Goal: Find specific page/section: Find specific page/section

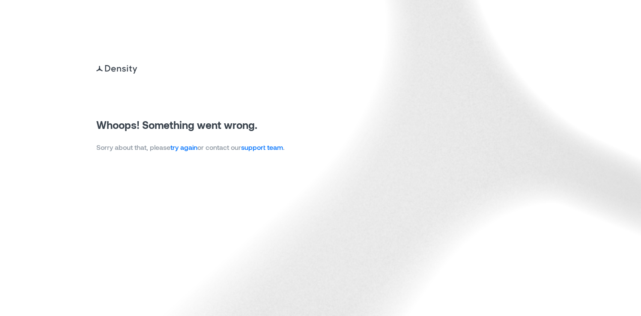
click at [190, 149] on link "try again" at bounding box center [183, 147] width 27 height 8
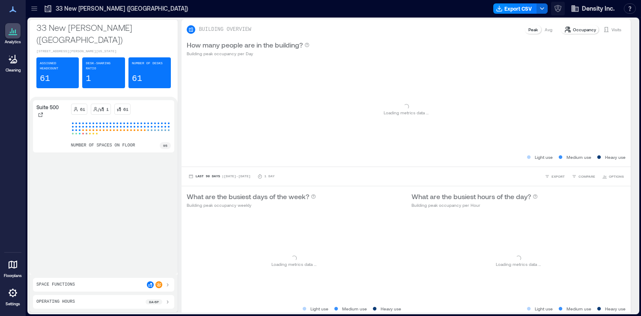
click at [561, 12] on icon "button" at bounding box center [558, 8] width 9 height 9
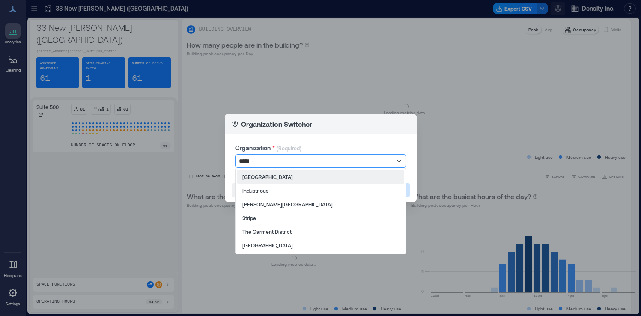
type input "******"
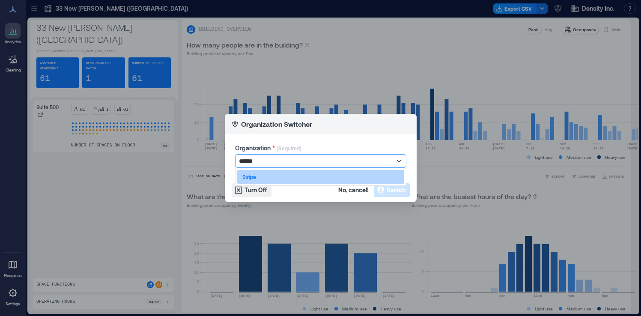
click at [373, 173] on div "Stripe" at bounding box center [320, 177] width 167 height 14
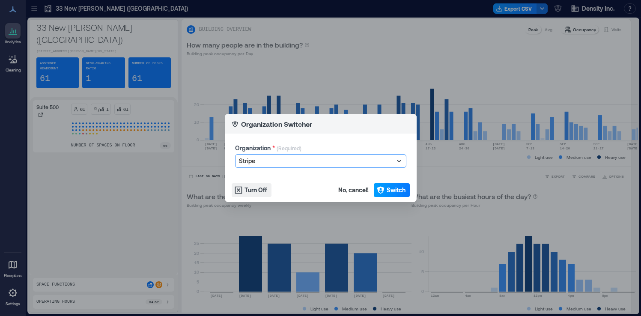
click at [385, 189] on button "Switch" at bounding box center [392, 190] width 36 height 14
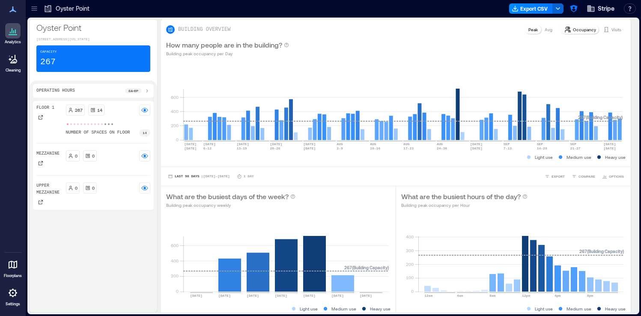
click at [33, 8] on icon at bounding box center [34, 8] width 6 height 1
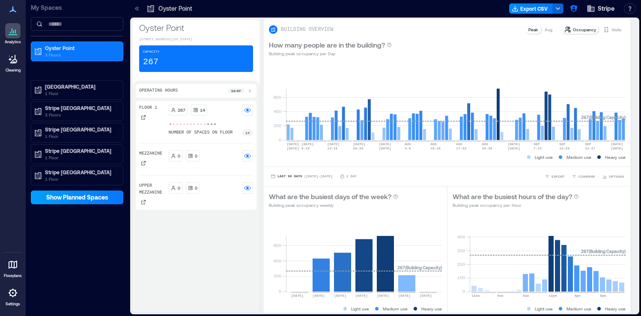
click at [76, 197] on span "Show Planned Spaces" at bounding box center [77, 197] width 62 height 9
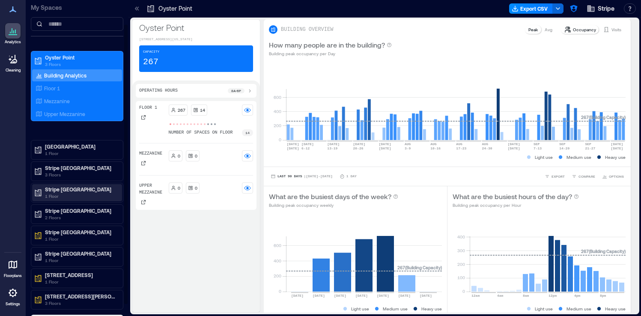
scroll to position [42, 0]
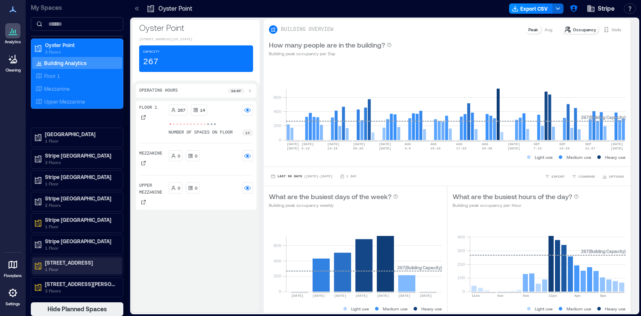
click at [95, 267] on p "1 Floor" at bounding box center [81, 269] width 72 height 7
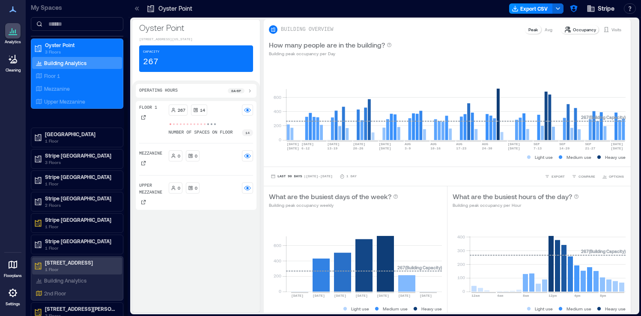
scroll to position [66, 0]
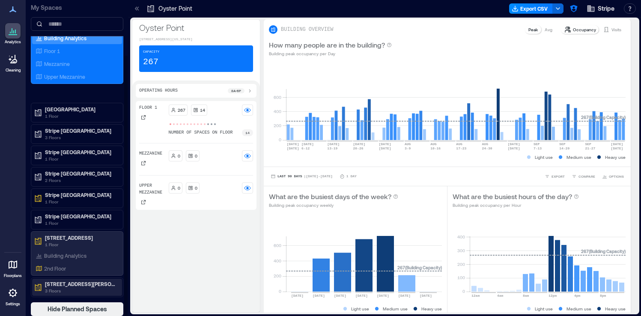
click at [92, 284] on p "510 Townsend St" at bounding box center [81, 284] width 72 height 7
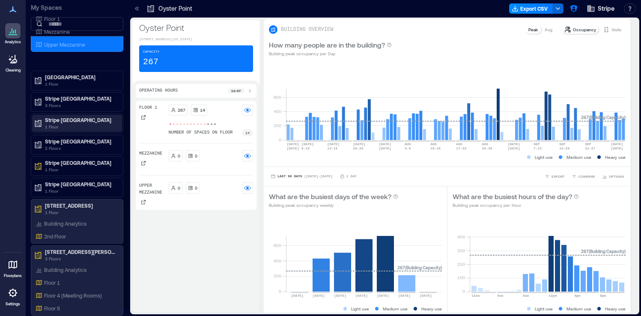
scroll to position [111, 0]
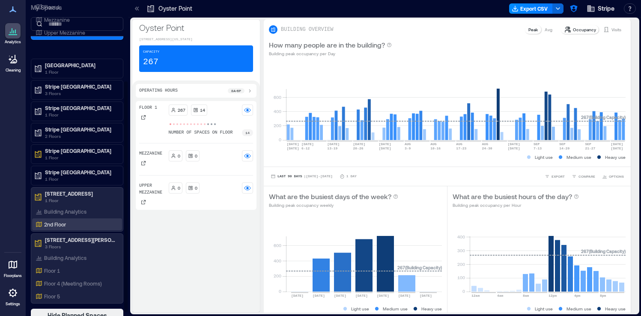
click at [97, 224] on div "2nd Floor" at bounding box center [75, 224] width 83 height 9
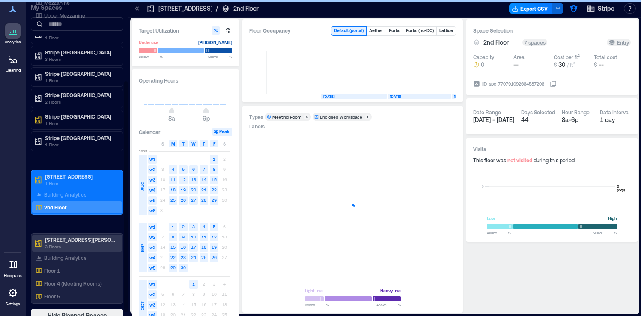
scroll to position [117, 0]
